Goal: Task Accomplishment & Management: Use online tool/utility

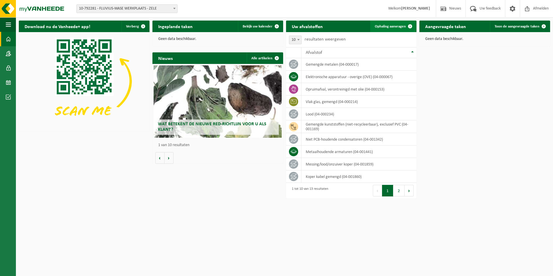
click at [390, 24] on link "Ophaling aanvragen" at bounding box center [393, 27] width 46 height 12
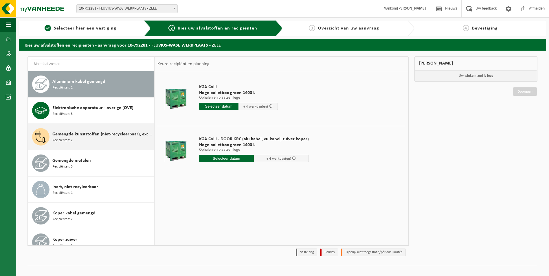
click at [76, 137] on div "Gemengde kunststoffen (niet-recycleerbaar), exclusief PVC Recipiënten: 2" at bounding box center [102, 136] width 100 height 17
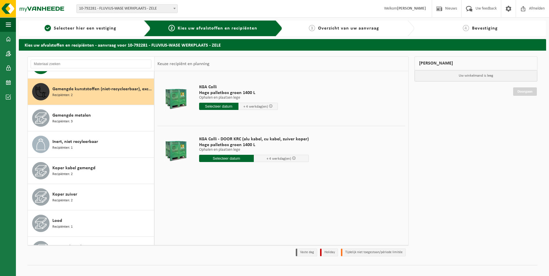
scroll to position [53, 0]
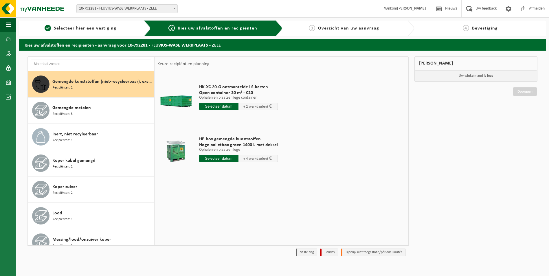
click at [215, 107] on input "text" at bounding box center [218, 106] width 39 height 7
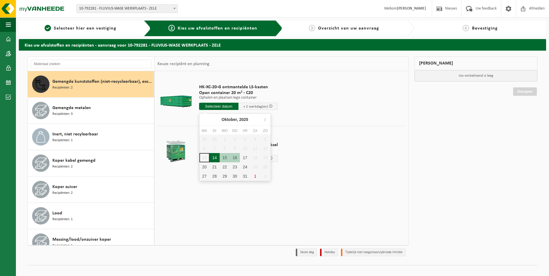
click at [215, 157] on div "14" at bounding box center [214, 157] width 10 height 9
type input "Van 2025-10-14"
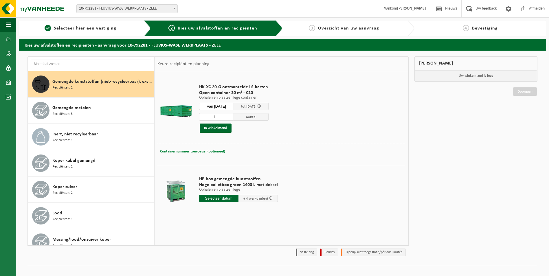
click at [189, 151] on span "Containernummer toevoegen(optioneel)" at bounding box center [192, 152] width 65 height 4
type input "C15-419"
click at [215, 128] on button "In winkelmand" at bounding box center [216, 128] width 32 height 9
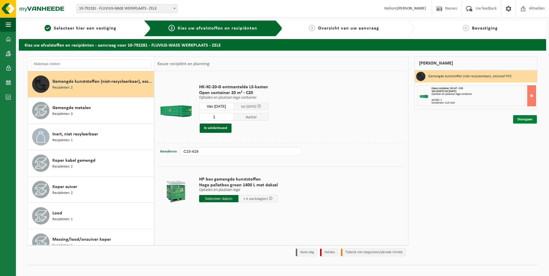
click at [527, 119] on link "Doorgaan" at bounding box center [525, 119] width 24 height 8
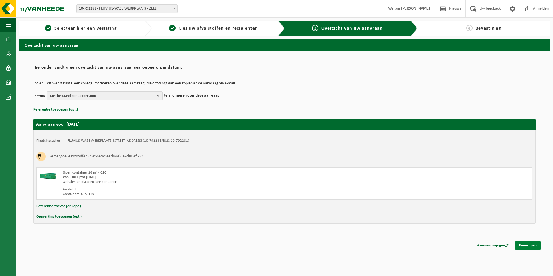
click at [529, 243] on link "Bevestigen" at bounding box center [528, 245] width 26 height 8
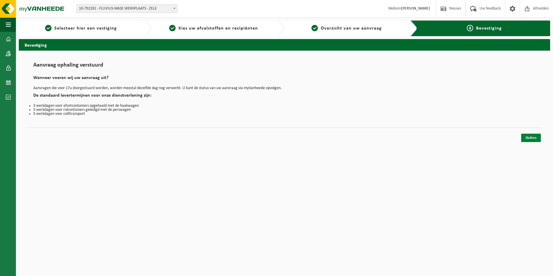
click at [534, 137] on link "Sluiten" at bounding box center [531, 138] width 20 height 8
